Goal: Check status

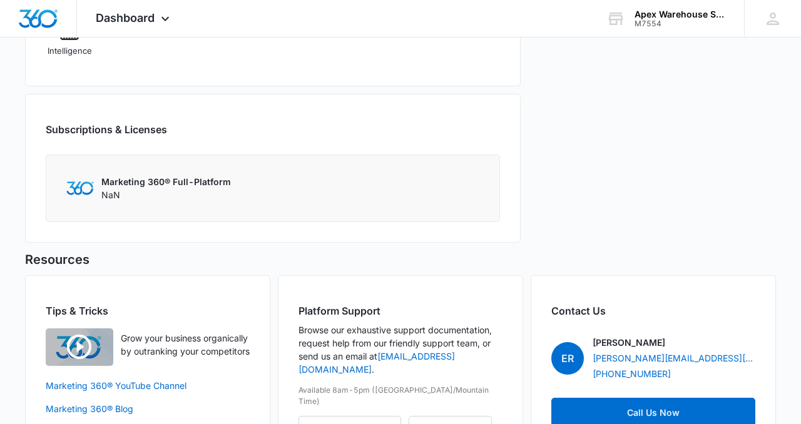
scroll to position [347, 0]
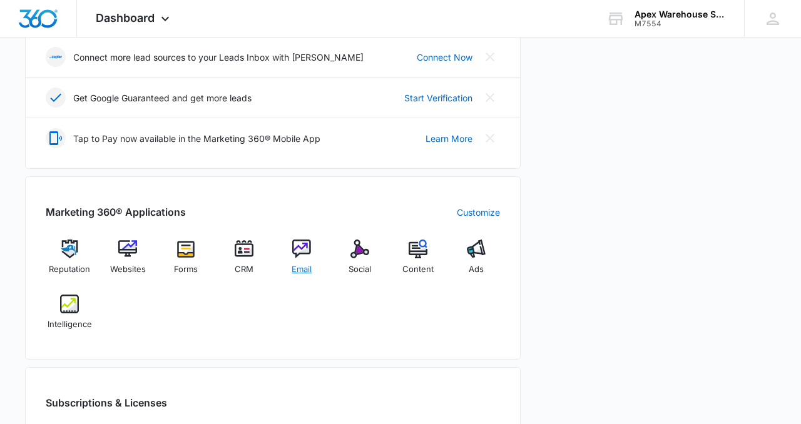
click at [300, 247] on img at bounding box center [301, 249] width 19 height 19
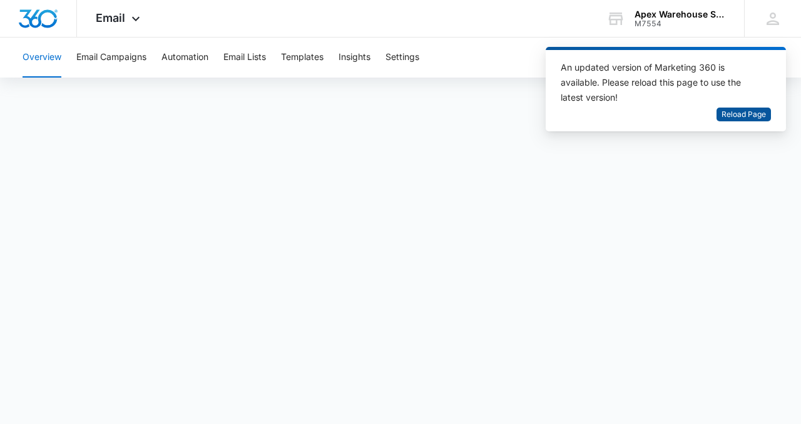
click at [737, 114] on span "Reload Page" at bounding box center [743, 115] width 44 height 12
